Goal: Task Accomplishment & Management: Complete application form

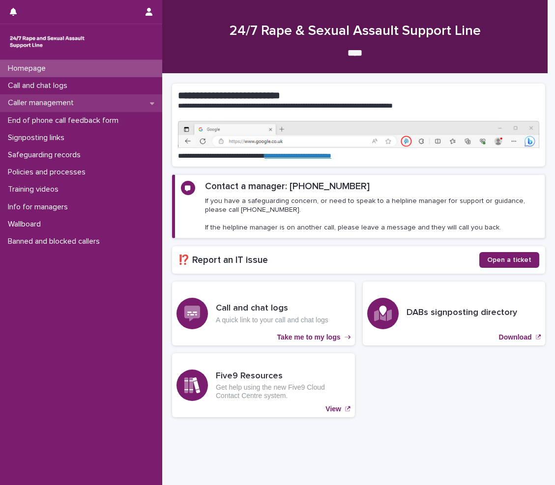
click at [40, 96] on div "Caller management" at bounding box center [81, 102] width 162 height 17
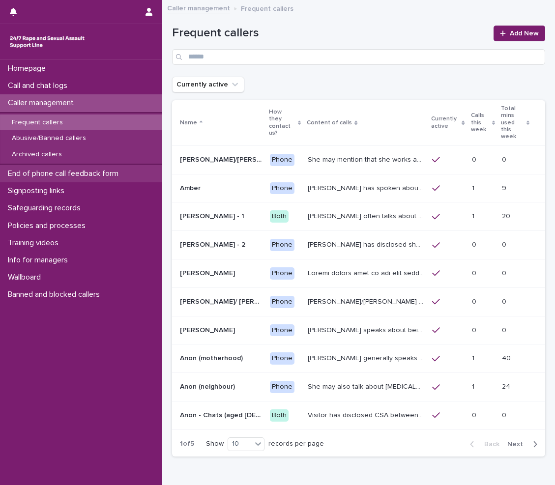
click at [57, 179] on div "End of phone call feedback form" at bounding box center [81, 173] width 162 height 17
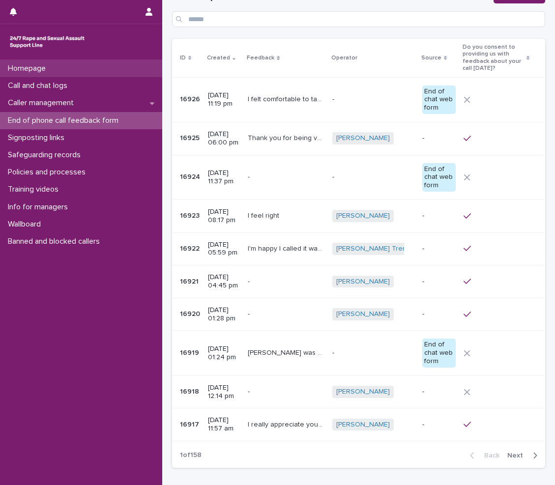
scroll to position [49, 0]
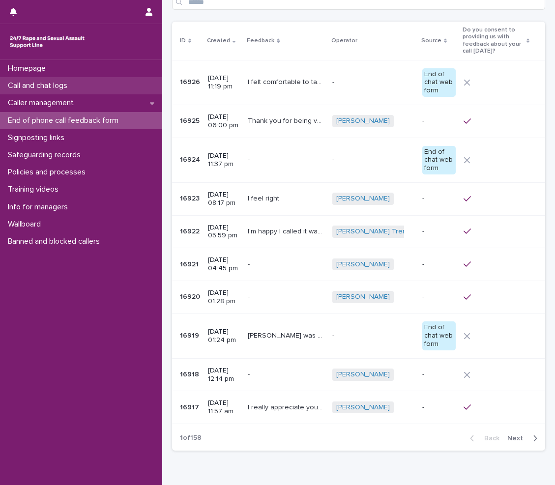
click at [42, 85] on p "Call and chat logs" at bounding box center [39, 85] width 71 height 9
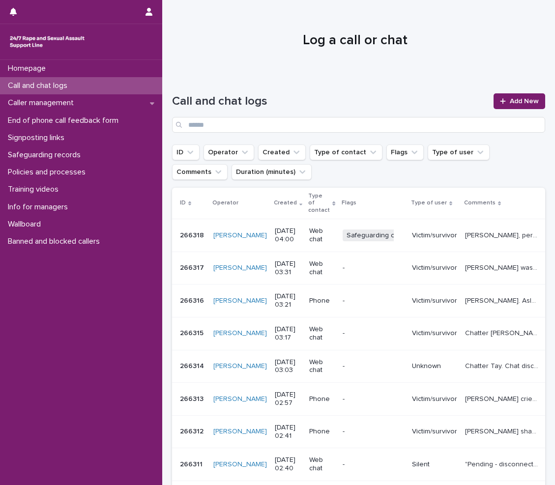
click at [79, 91] on div "Call and chat logs" at bounding box center [81, 85] width 162 height 17
click at [89, 81] on div "Call and chat logs" at bounding box center [81, 85] width 162 height 17
click at [519, 99] on span "Add New" at bounding box center [524, 101] width 29 height 7
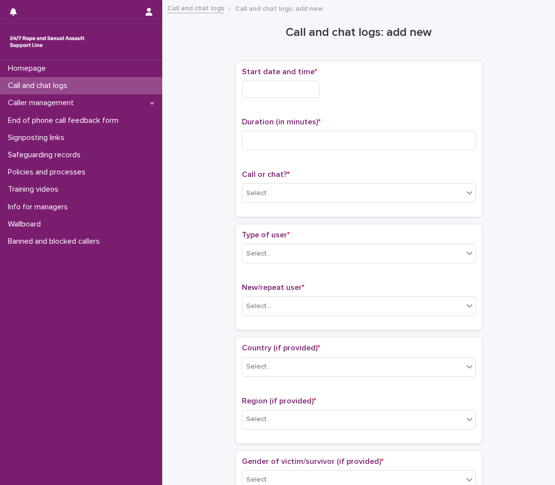
click at [276, 88] on input "text" at bounding box center [281, 89] width 78 height 17
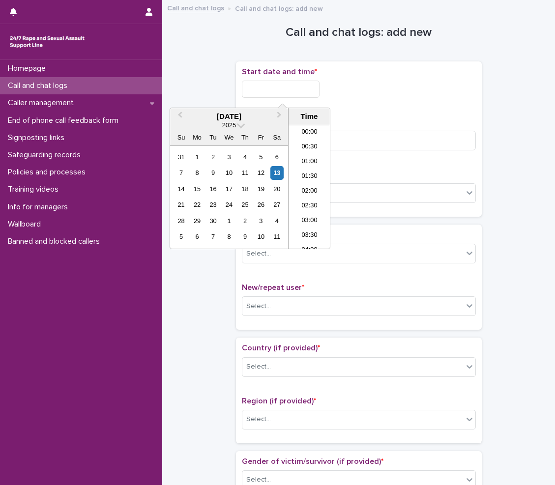
scroll to position [64, 0]
click at [312, 177] on li "03:30" at bounding box center [309, 172] width 42 height 15
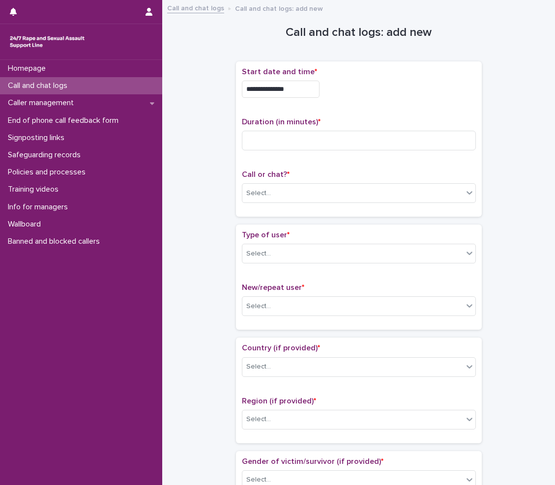
click at [314, 90] on input "**********" at bounding box center [281, 89] width 78 height 17
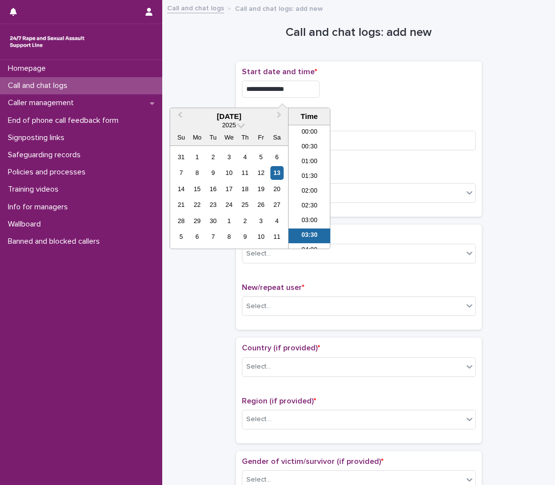
scroll to position [49, 0]
type input "**********"
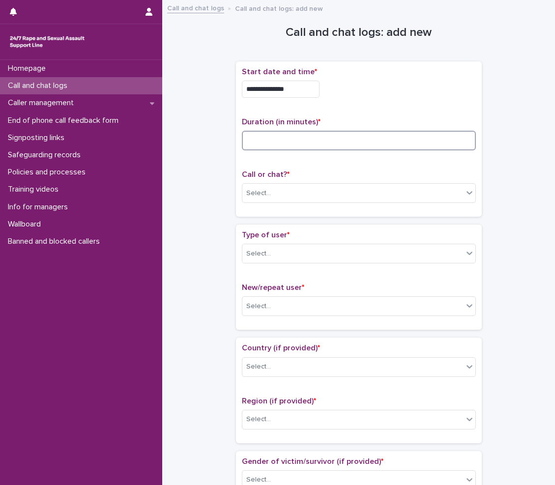
click at [382, 140] on input at bounding box center [359, 141] width 234 height 20
type input "*"
type input "**"
click at [370, 200] on div "Select..." at bounding box center [352, 193] width 221 height 16
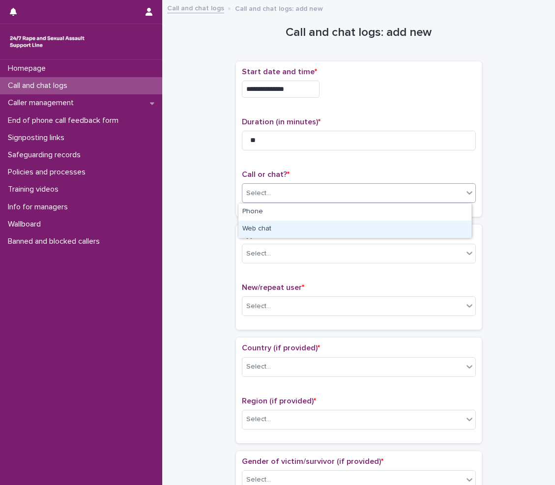
click at [317, 233] on div "Web chat" at bounding box center [354, 229] width 233 height 17
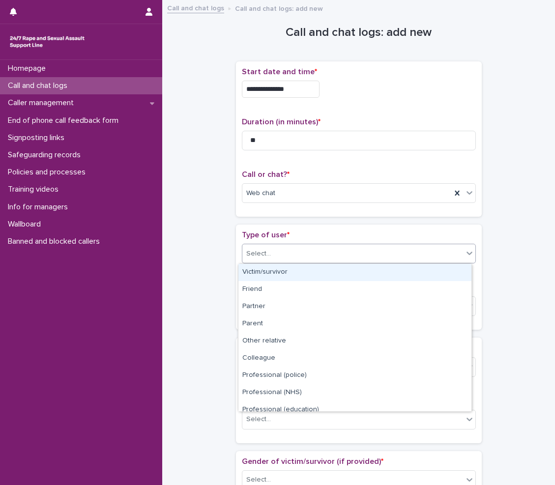
click at [305, 251] on div "Select..." at bounding box center [352, 254] width 221 height 16
click at [308, 271] on div "Victim/survivor" at bounding box center [354, 272] width 233 height 17
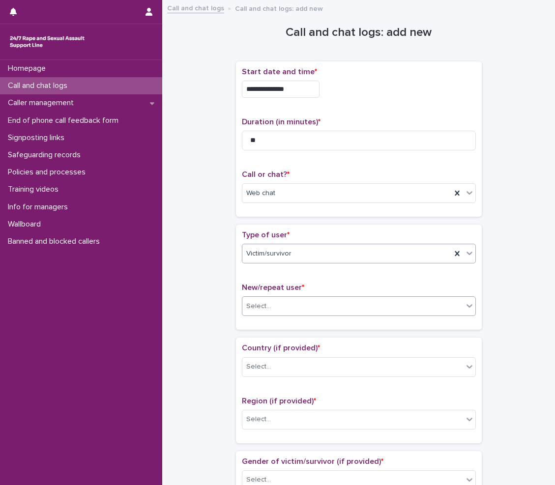
click at [284, 307] on div "Select..." at bounding box center [352, 306] width 221 height 16
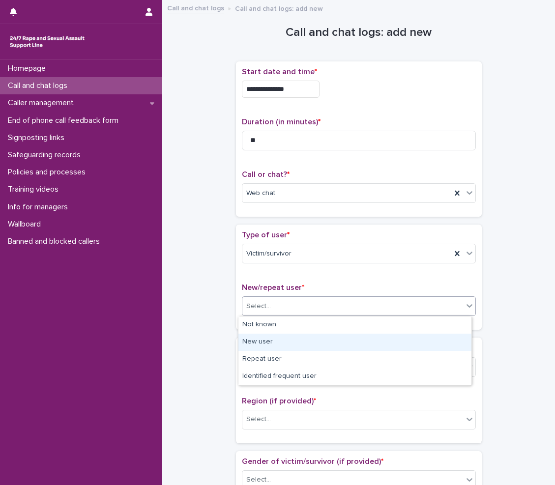
click at [276, 340] on div "New user" at bounding box center [354, 342] width 233 height 17
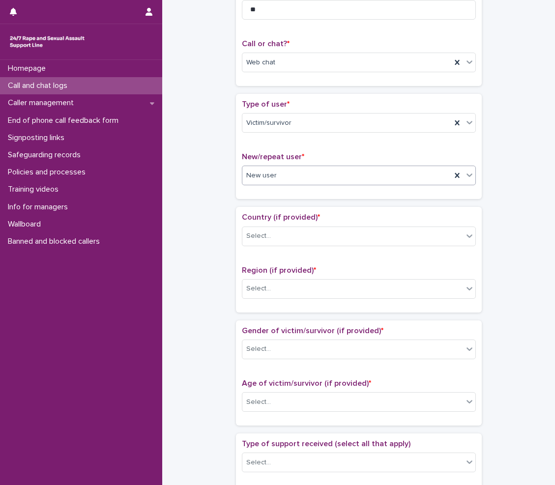
scroll to position [147, 0]
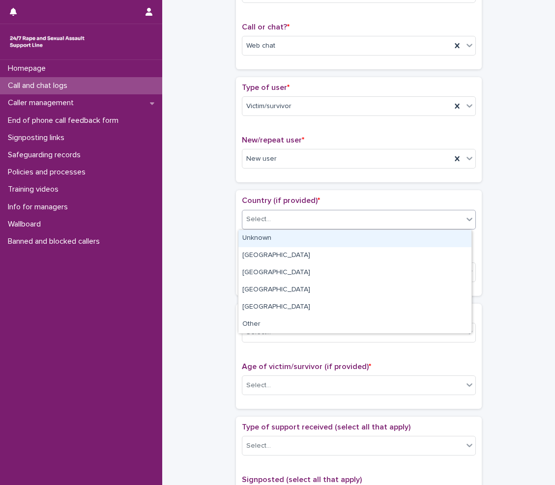
click at [262, 221] on div "Select..." at bounding box center [258, 219] width 25 height 10
click at [260, 233] on div "Unknown" at bounding box center [354, 238] width 233 height 17
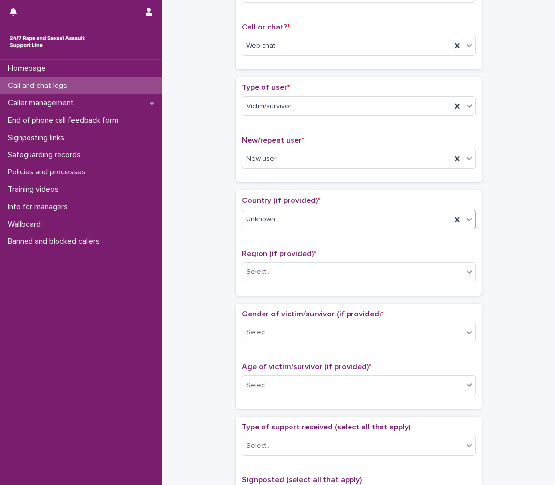
click at [259, 285] on div "Region (if provided) * Select..." at bounding box center [359, 269] width 234 height 41
click at [272, 277] on div at bounding box center [272, 272] width 1 height 10
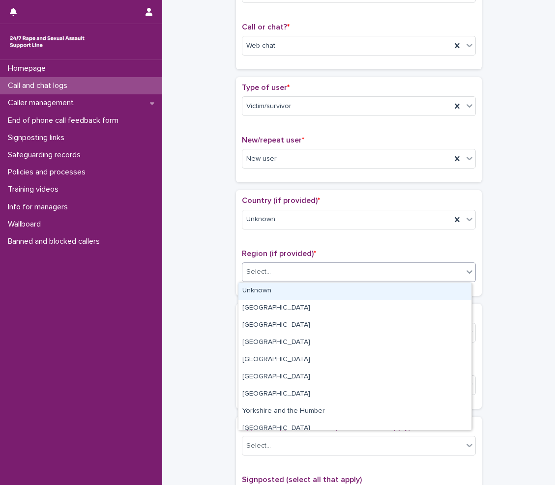
click at [263, 295] on div "Unknown" at bounding box center [354, 291] width 233 height 17
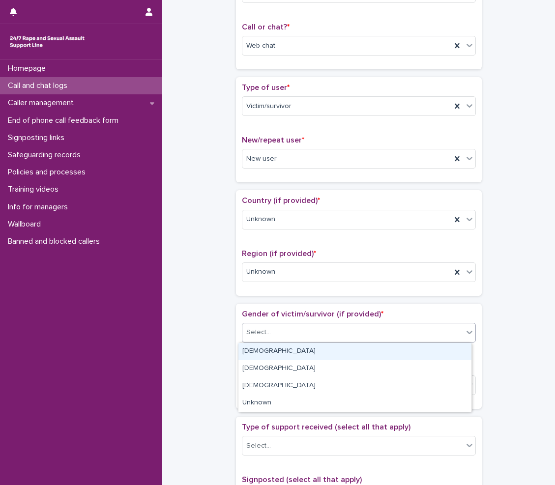
click at [259, 336] on div "Select..." at bounding box center [258, 332] width 25 height 10
click at [250, 357] on div "[DEMOGRAPHIC_DATA]" at bounding box center [354, 351] width 233 height 17
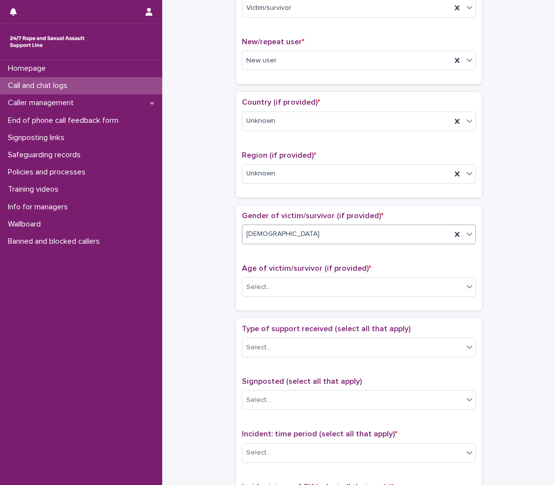
scroll to position [344, 0]
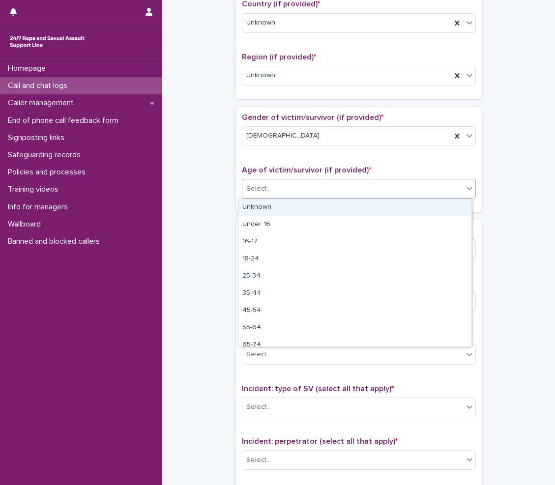
click at [273, 198] on div "Select..." at bounding box center [359, 189] width 234 height 20
click at [277, 207] on div "Unknown" at bounding box center [354, 207] width 233 height 17
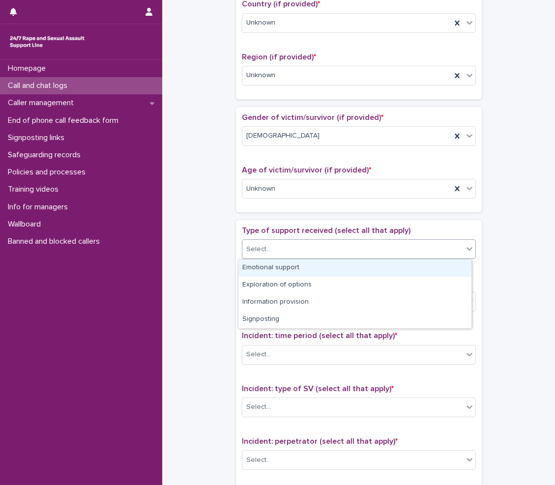
click at [277, 251] on div "Select..." at bounding box center [352, 249] width 221 height 16
click at [282, 270] on div "Emotional support" at bounding box center [354, 267] width 233 height 17
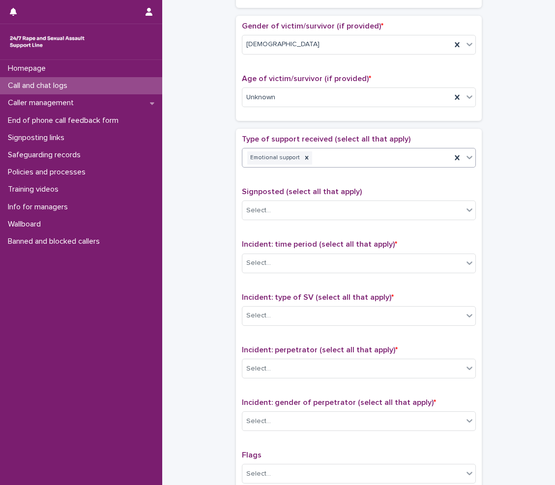
scroll to position [442, 0]
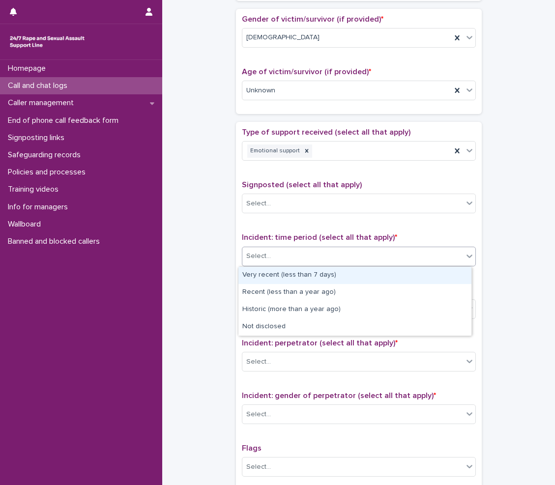
click at [302, 252] on div "Select..." at bounding box center [352, 256] width 221 height 16
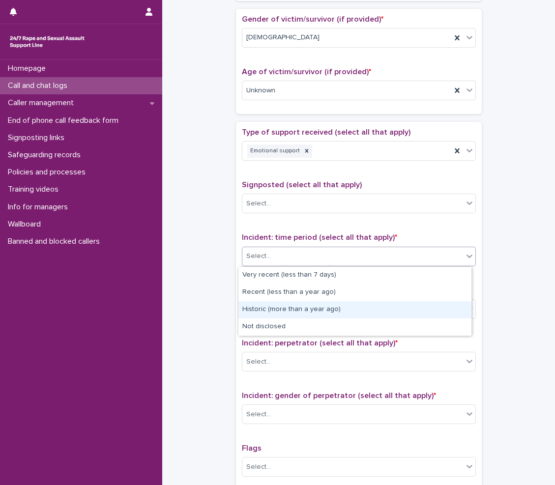
click at [285, 310] on div "Historic (more than a year ago)" at bounding box center [354, 309] width 233 height 17
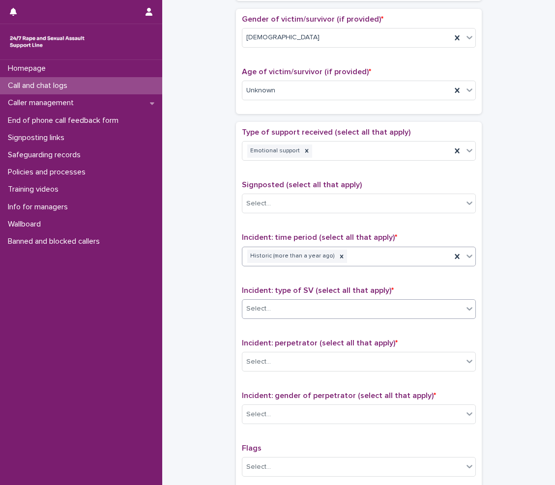
scroll to position [491, 0]
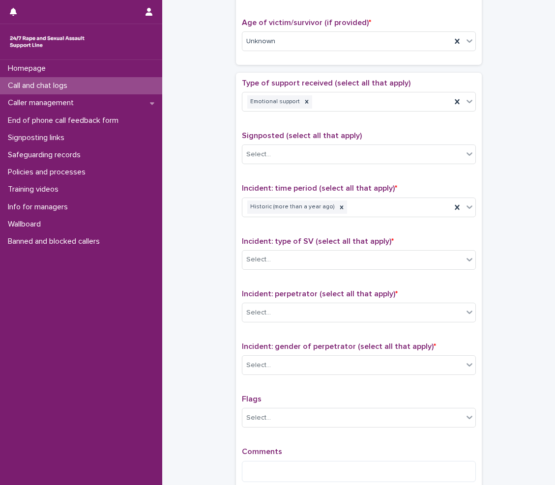
click at [283, 274] on div "Incident: type of SV (select all that apply) * Select..." at bounding box center [359, 257] width 234 height 41
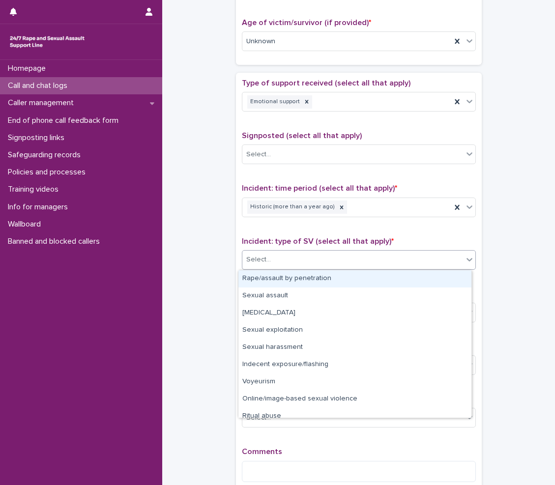
click at [285, 266] on div "Select..." at bounding box center [352, 260] width 221 height 16
click at [284, 273] on div "Rape/assault by penetration" at bounding box center [354, 278] width 233 height 17
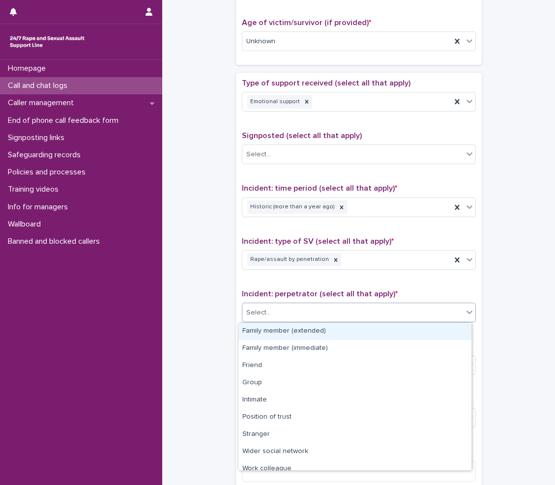
click at [292, 312] on div "Select..." at bounding box center [352, 313] width 221 height 16
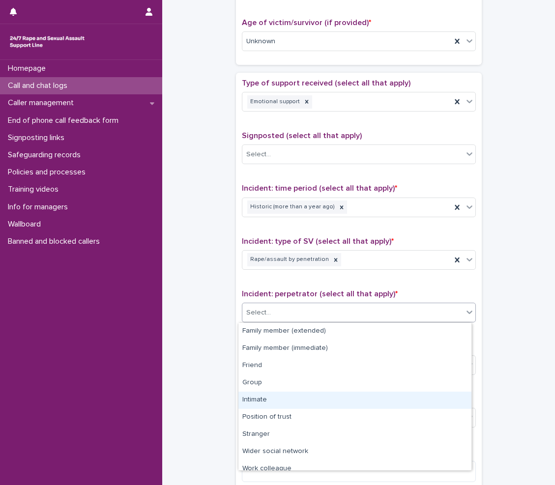
click at [277, 396] on div "Intimate" at bounding box center [354, 400] width 233 height 17
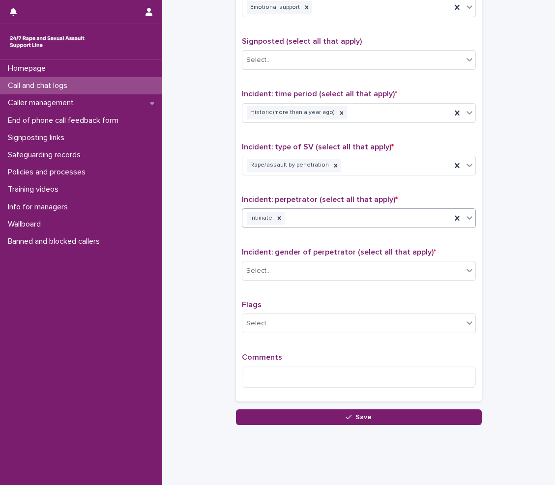
scroll to position [590, 0]
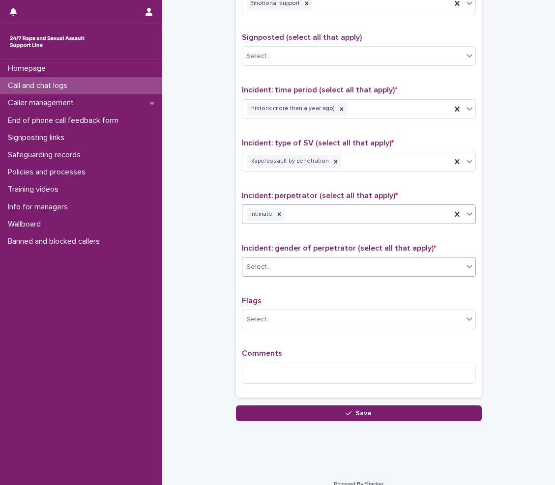
click at [300, 263] on div "Select..." at bounding box center [352, 267] width 221 height 16
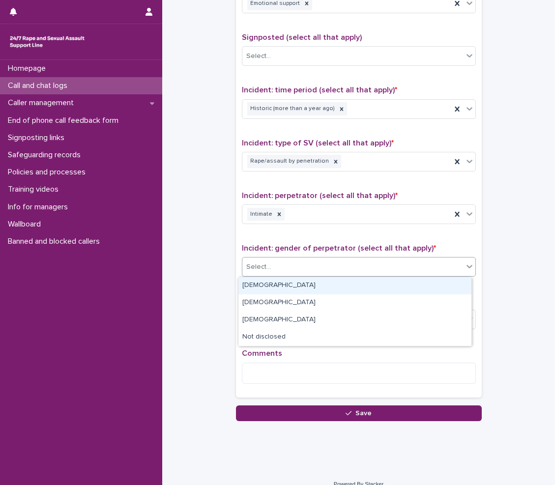
click at [288, 292] on div "[DEMOGRAPHIC_DATA]" at bounding box center [354, 285] width 233 height 17
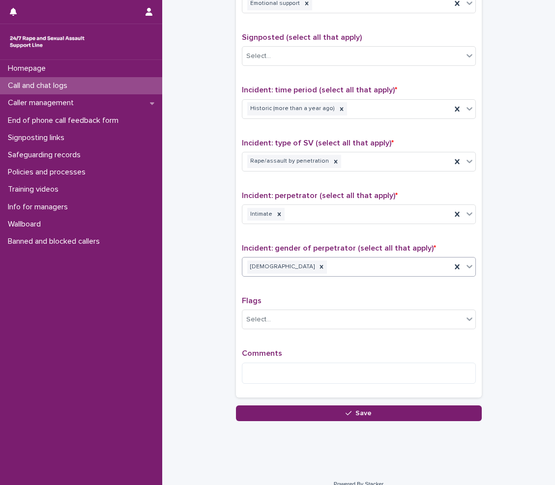
click at [273, 356] on span "Comments" at bounding box center [262, 353] width 40 height 8
click at [330, 377] on textarea at bounding box center [359, 373] width 234 height 21
type textarea "*"
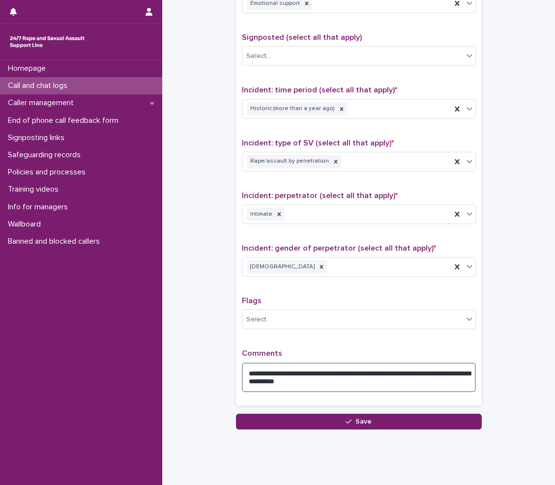
click at [348, 380] on textarea "**********" at bounding box center [359, 377] width 234 height 29
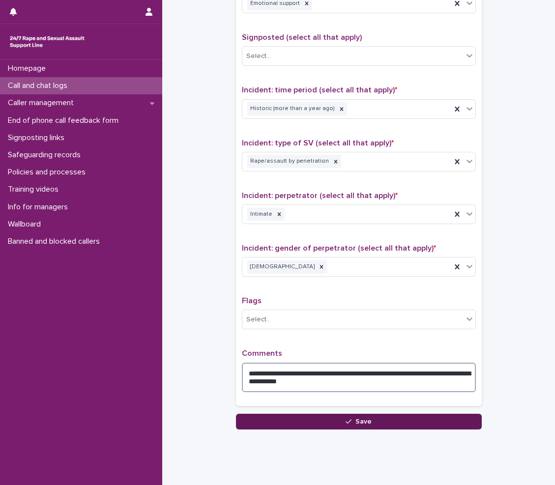
type textarea "**********"
click at [370, 418] on button "Save" at bounding box center [359, 422] width 246 height 16
